Goal: Transaction & Acquisition: Purchase product/service

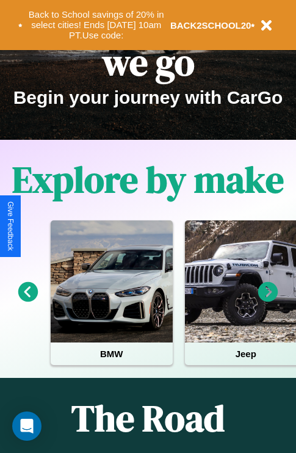
scroll to position [188, 0]
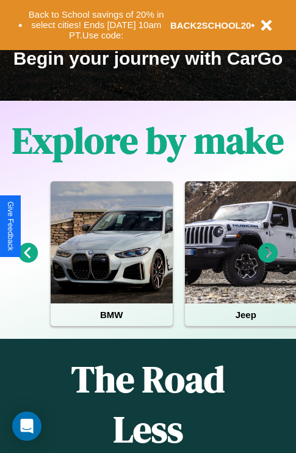
click at [27, 261] on icon at bounding box center [28, 253] width 20 height 20
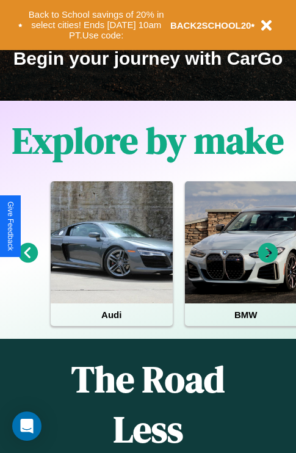
click at [268, 261] on icon at bounding box center [268, 253] width 20 height 20
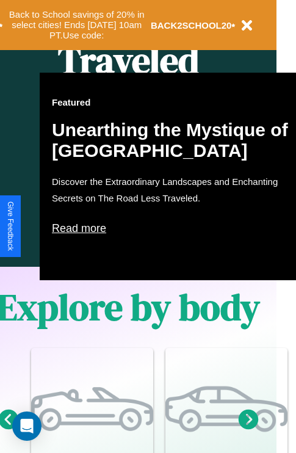
scroll to position [608, 20]
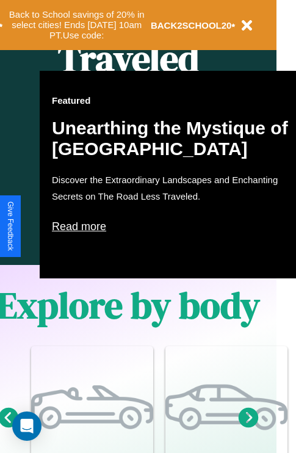
click at [174, 226] on p "Read more" at bounding box center [174, 227] width 244 height 20
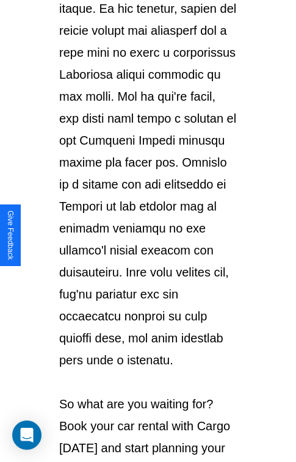
scroll to position [2110, 0]
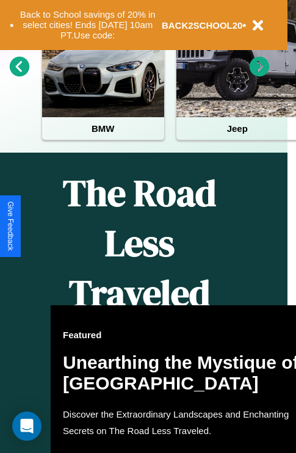
scroll to position [188, 0]
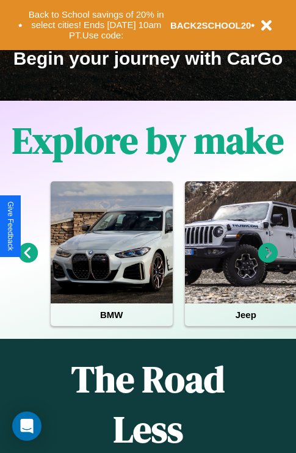
click at [268, 261] on icon at bounding box center [268, 253] width 20 height 20
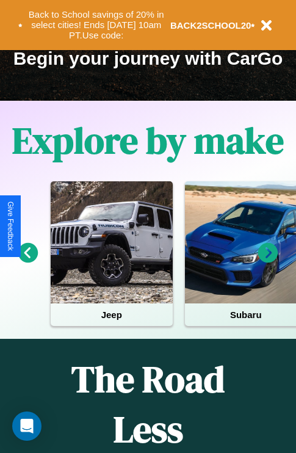
click at [268, 261] on icon at bounding box center [268, 253] width 20 height 20
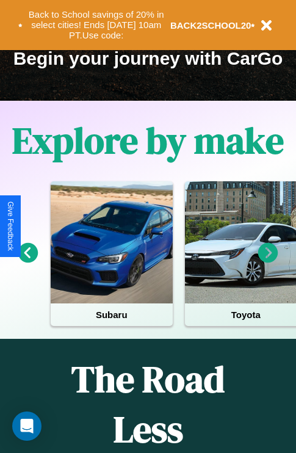
click at [268, 261] on icon at bounding box center [268, 253] width 20 height 20
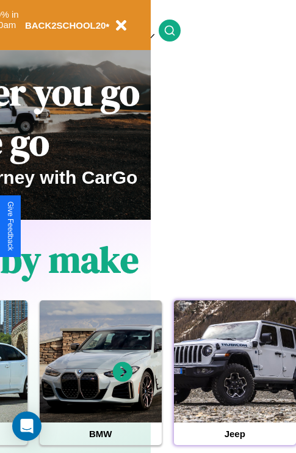
click at [234, 380] on div at bounding box center [235, 361] width 122 height 122
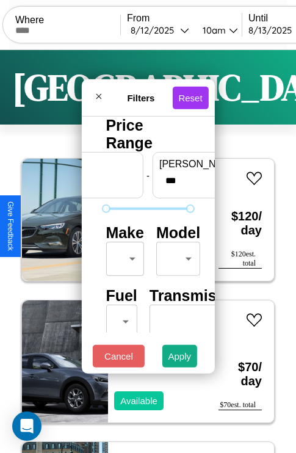
scroll to position [99, 0]
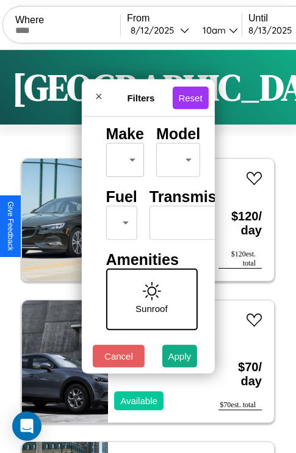
click at [119, 220] on body "CarGo Where From [DATE] 10am Until [DATE] 10am Become a Host Login Sign Up [GEO…" at bounding box center [148, 251] width 296 height 503
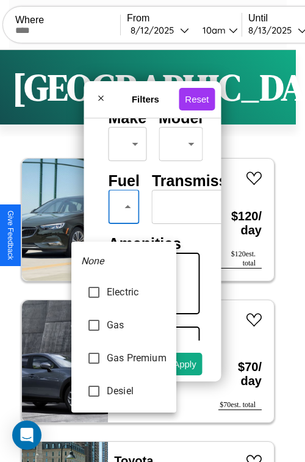
type input "********"
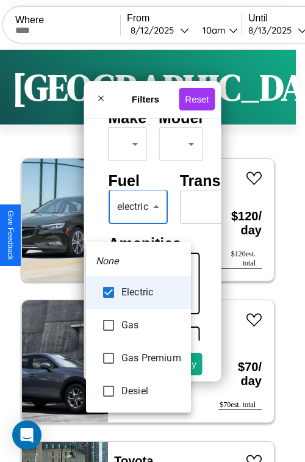
click at [139, 225] on div at bounding box center [152, 231] width 305 height 462
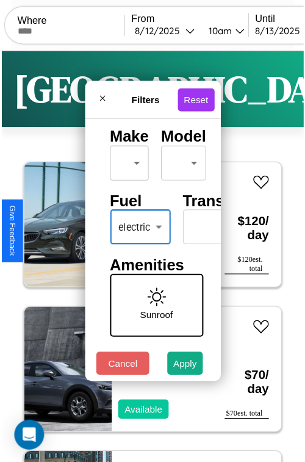
scroll to position [36, 0]
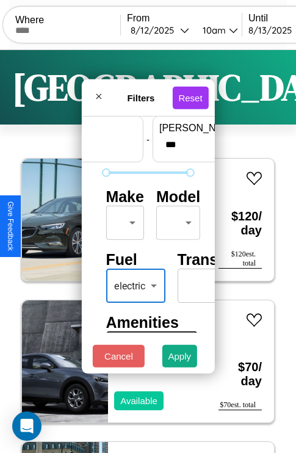
click at [123, 220] on body "CarGo Where From [DATE] 10am Until [DATE] 10am Become a Host Login Sign Up [GEO…" at bounding box center [148, 251] width 296 height 503
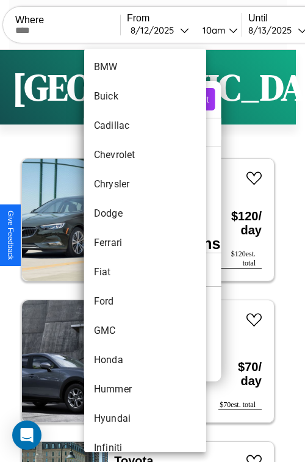
scroll to position [228, 0]
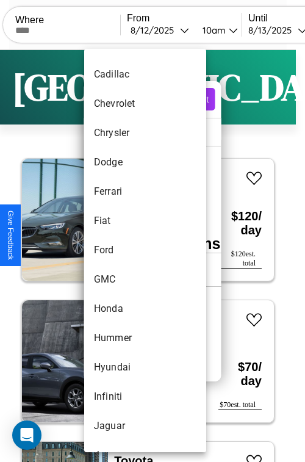
click at [122, 250] on li "Ford" at bounding box center [145, 250] width 122 height 29
type input "****"
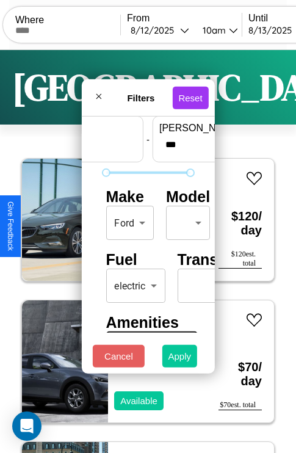
click at [180, 359] on button "Apply" at bounding box center [179, 356] width 35 height 23
